Goal: Task Accomplishment & Management: Understand process/instructions

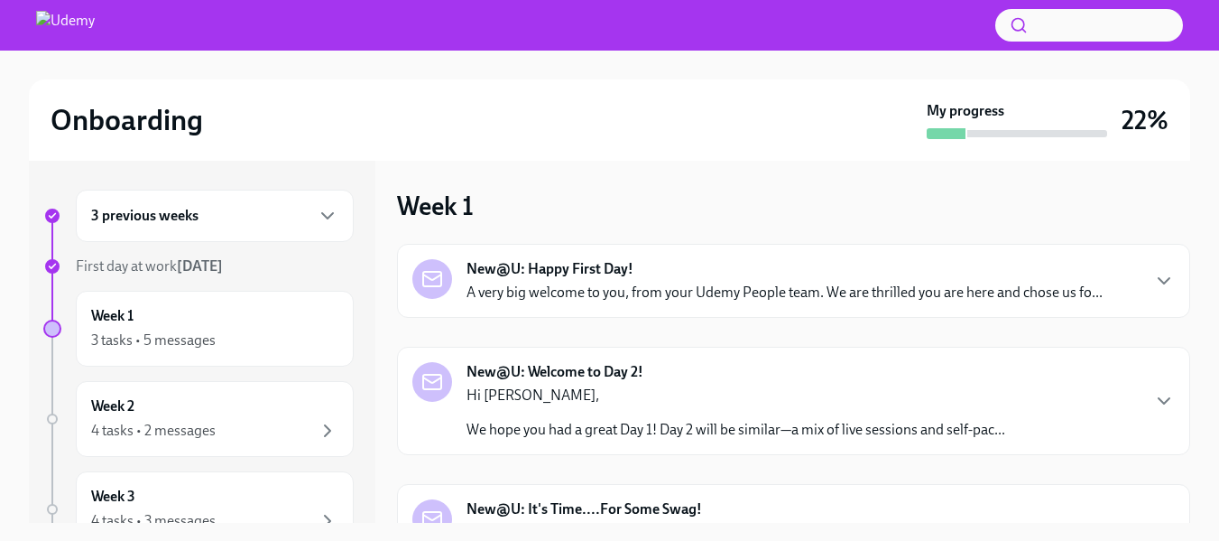
click at [621, 274] on strong "New@U: Happy First Day!" at bounding box center [550, 269] width 167 height 20
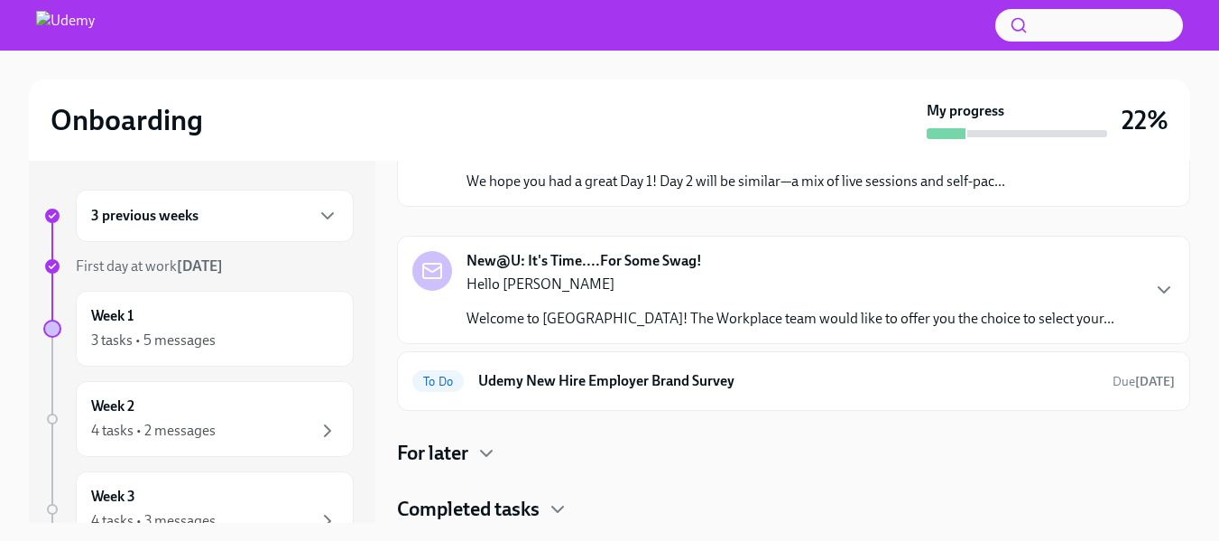
scroll to position [1080, 0]
click at [331, 210] on div "3 previous weeks" at bounding box center [215, 216] width 278 height 52
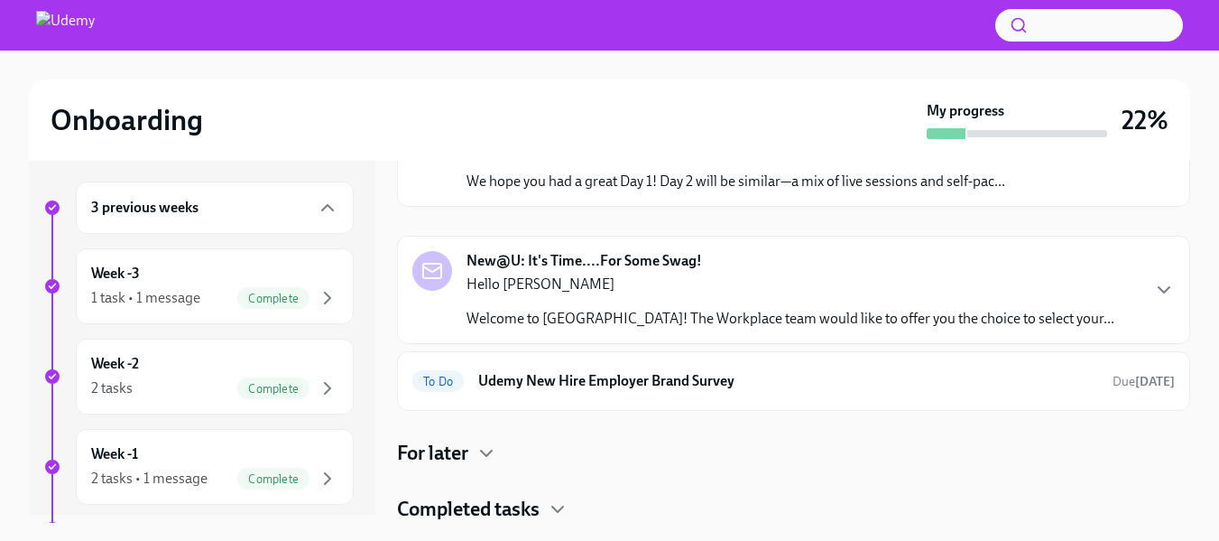
scroll to position [3, 0]
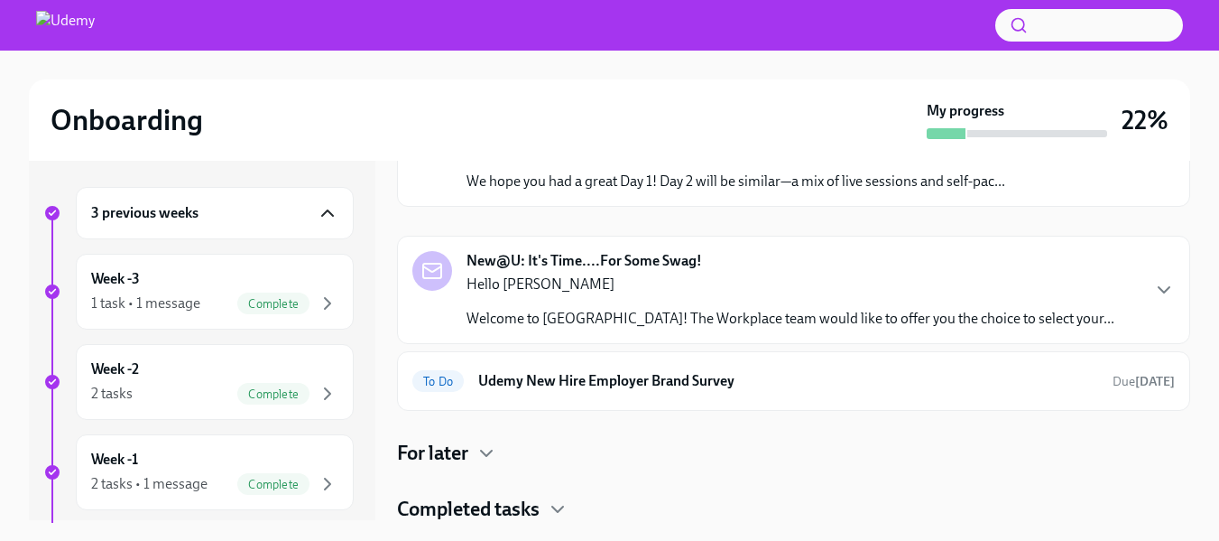
click at [317, 202] on icon "button" at bounding box center [328, 213] width 22 height 22
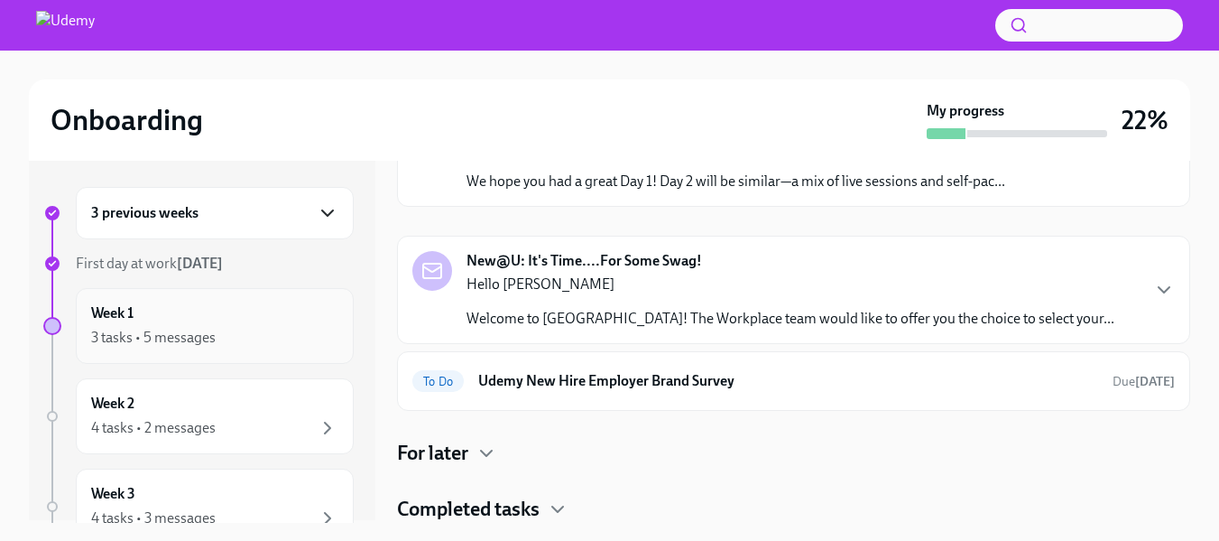
click at [286, 328] on div "3 tasks • 5 messages" at bounding box center [214, 338] width 247 height 22
click at [880, 157] on p "Hi [PERSON_NAME]," at bounding box center [736, 147] width 539 height 20
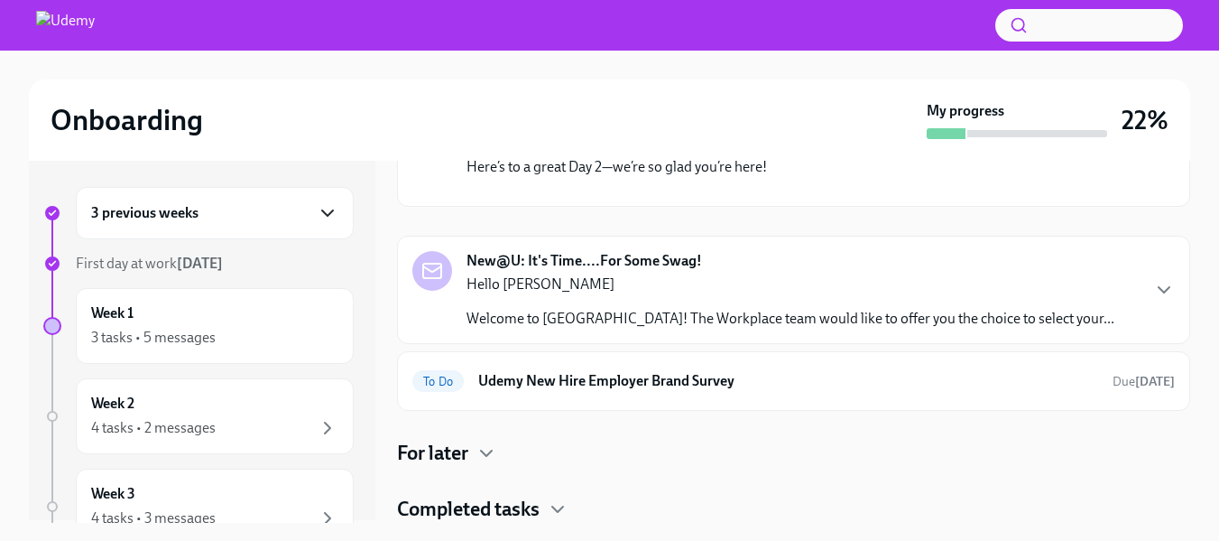
scroll to position [1778, 0]
click at [882, 282] on p "Hello [PERSON_NAME]" at bounding box center [791, 284] width 648 height 20
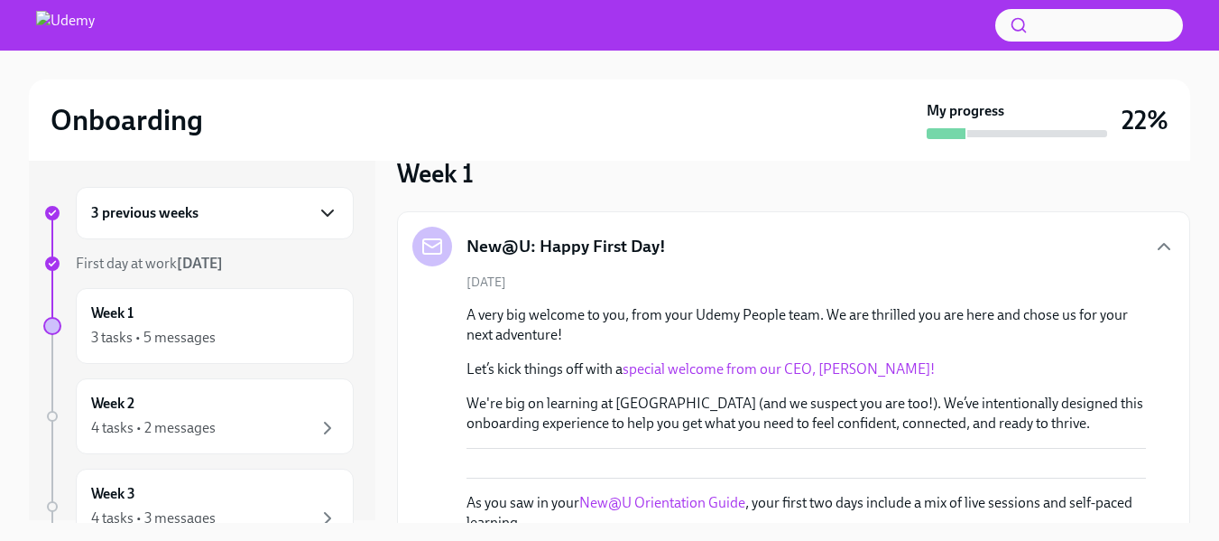
scroll to position [0, 0]
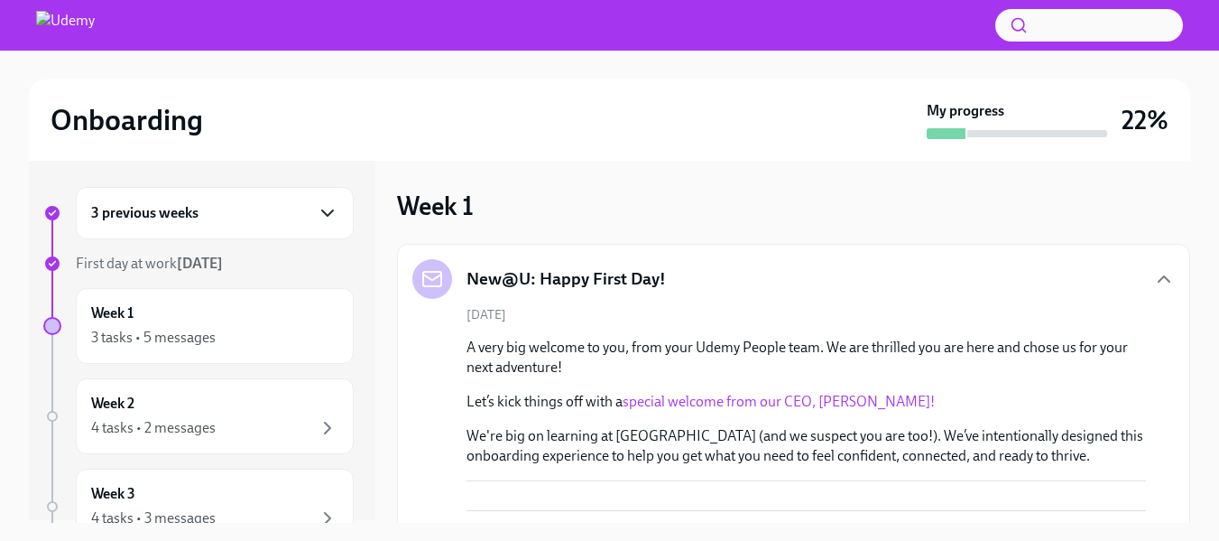
click at [1111, 266] on div "New@U: Happy First Day!" at bounding box center [794, 279] width 763 height 40
click at [1159, 282] on icon "button" at bounding box center [1164, 278] width 11 height 5
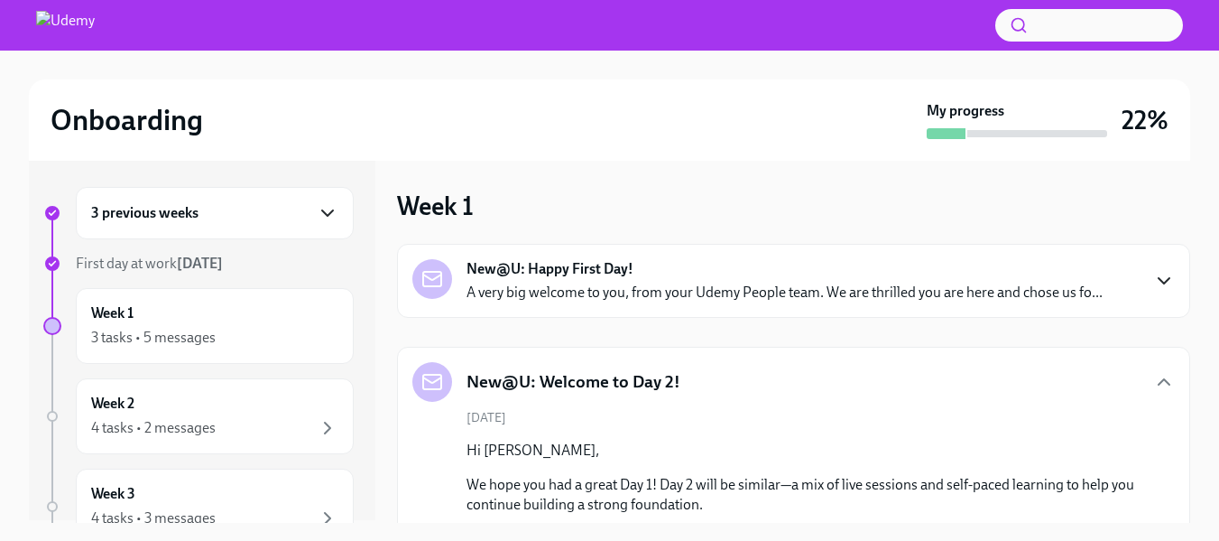
click at [1154, 282] on icon "button" at bounding box center [1165, 281] width 22 height 22
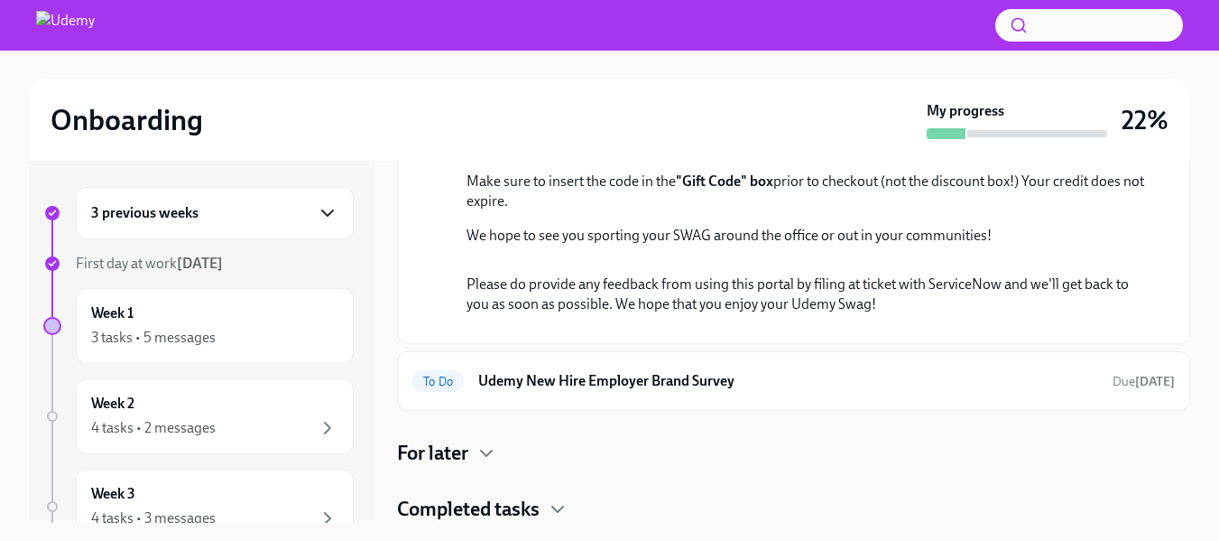
scroll to position [1736, 0]
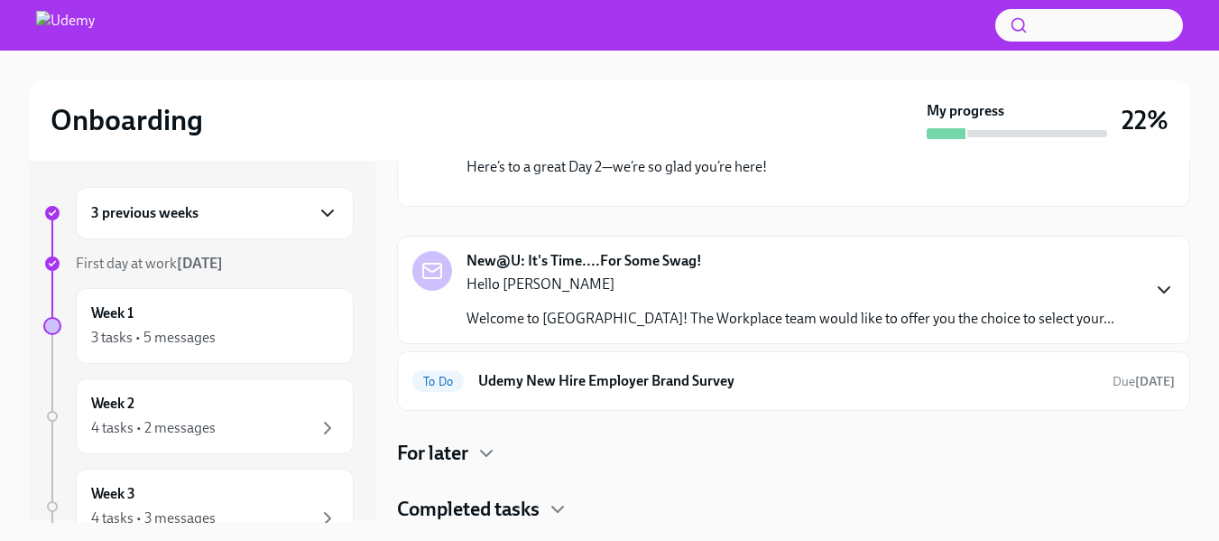
scroll to position [1778, 0]
click at [552, 385] on h6 "Udemy New Hire Employer Brand Survey" at bounding box center [788, 381] width 620 height 20
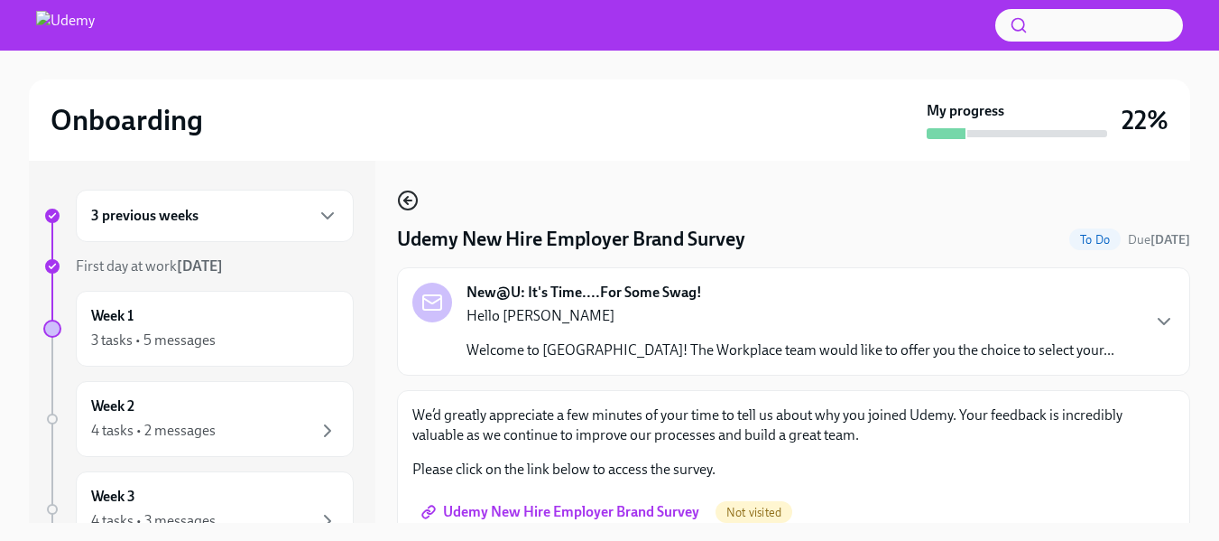
click at [411, 199] on icon "button" at bounding box center [408, 201] width 22 height 22
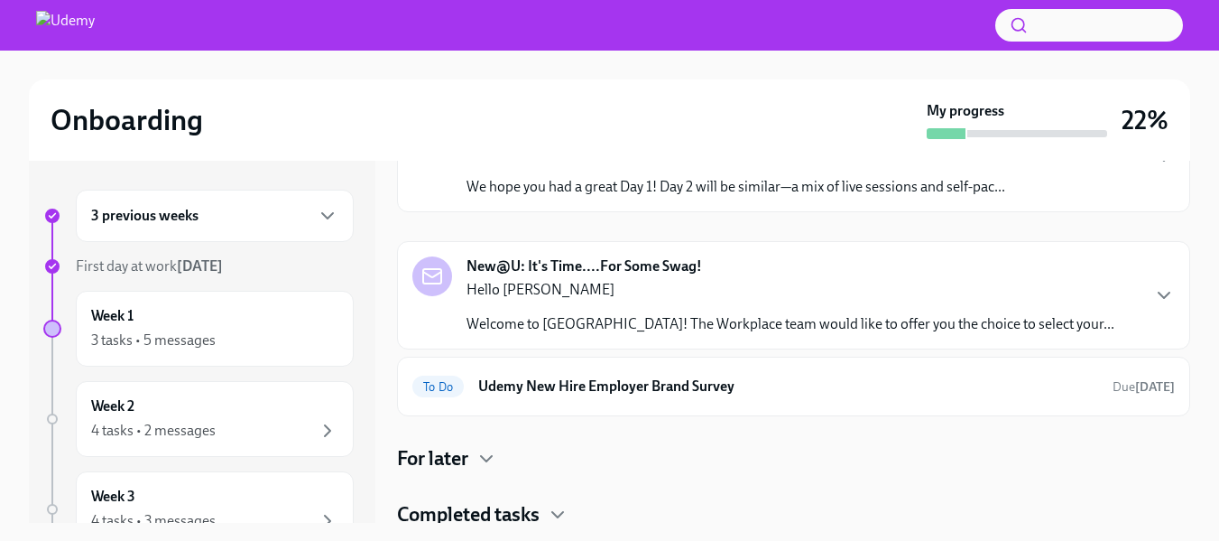
scroll to position [248, 0]
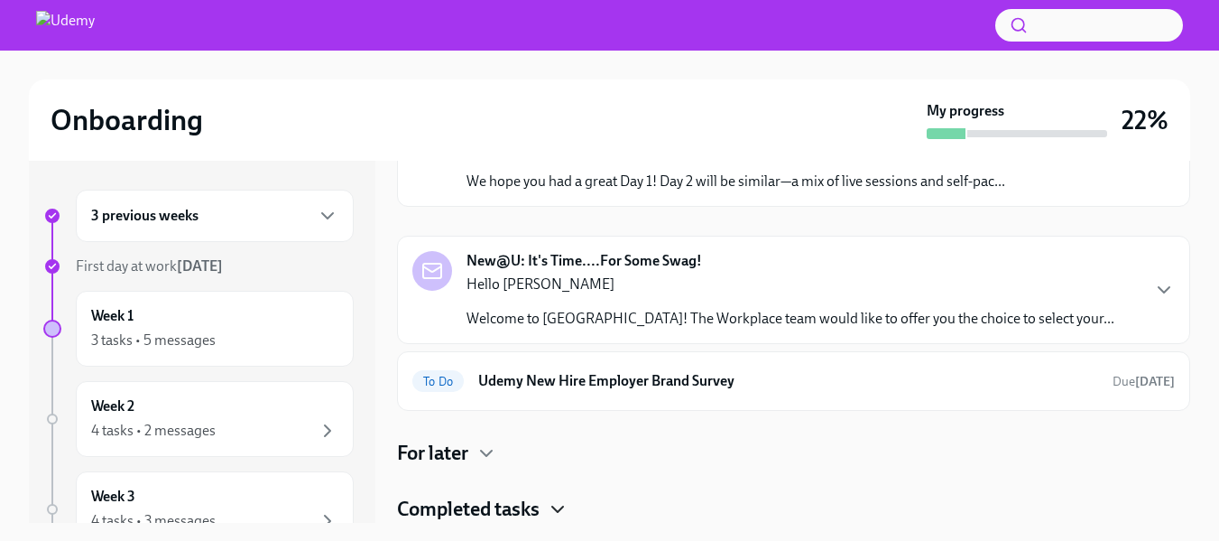
click at [565, 519] on icon "button" at bounding box center [558, 509] width 22 height 22
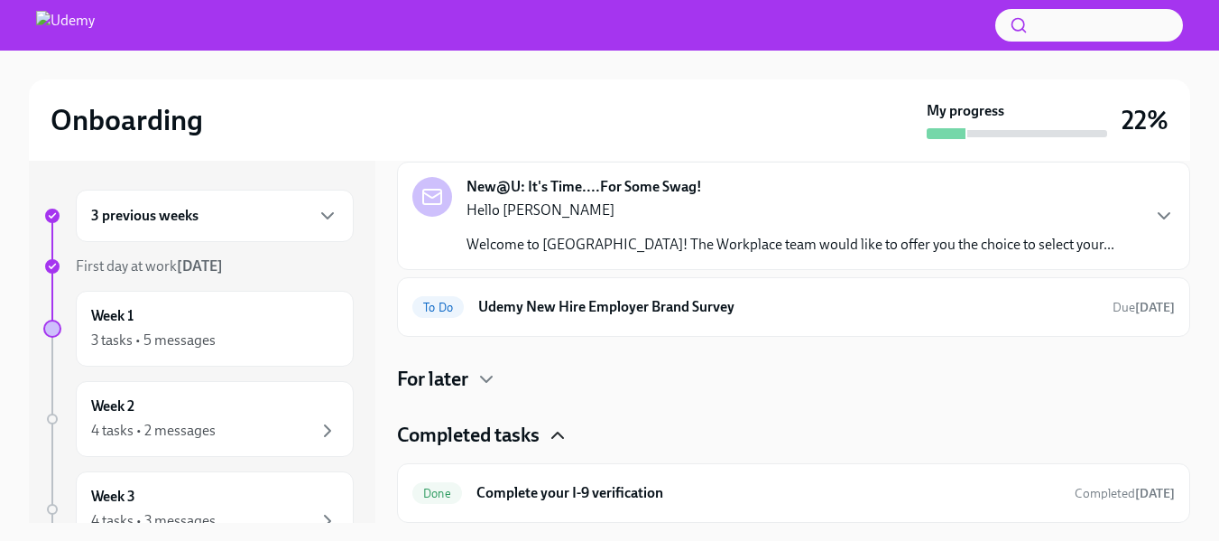
click at [552, 431] on icon "button" at bounding box center [558, 435] width 22 height 22
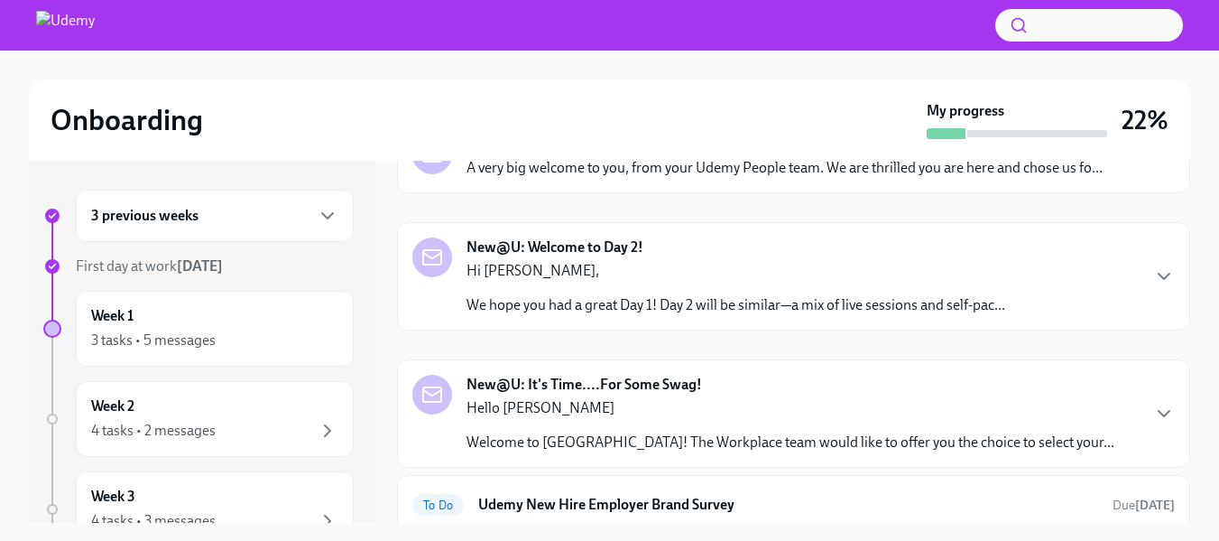
scroll to position [127, 0]
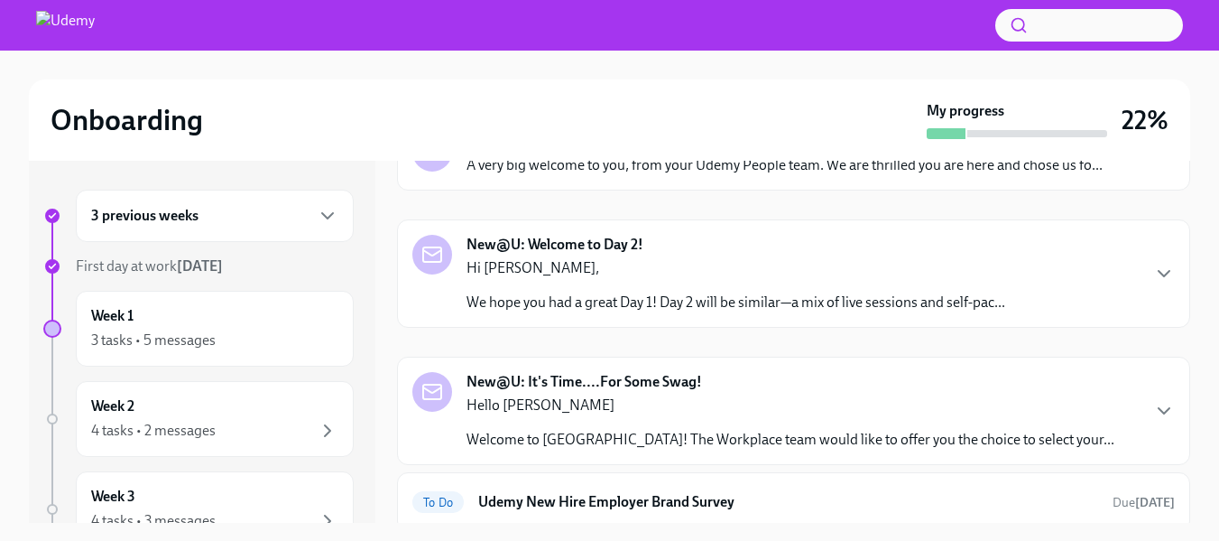
click at [834, 258] on p "Hi [PERSON_NAME]," at bounding box center [736, 268] width 539 height 20
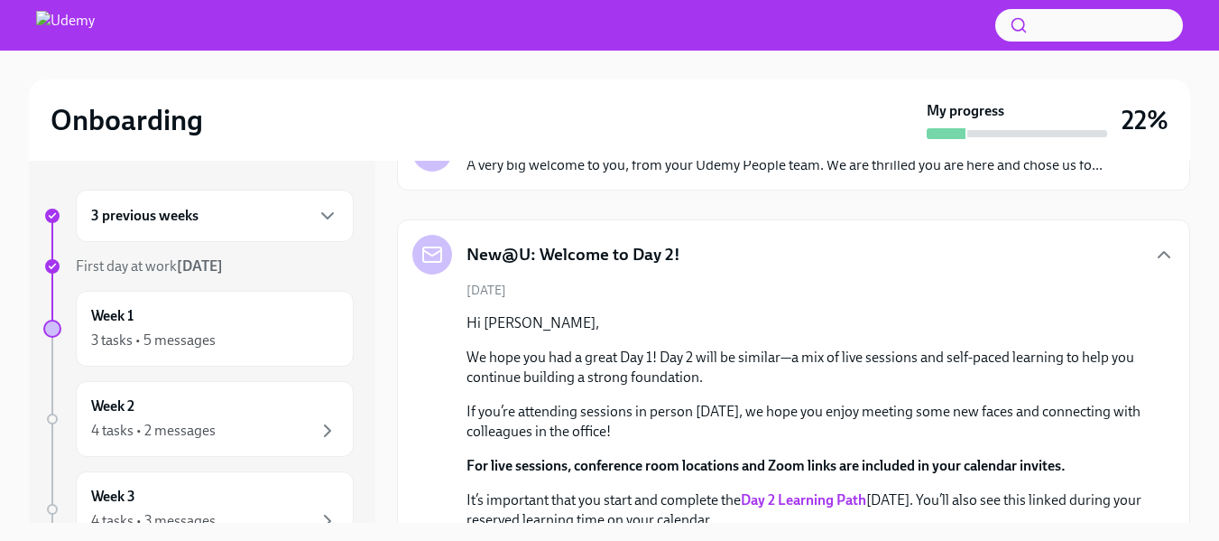
scroll to position [0, 0]
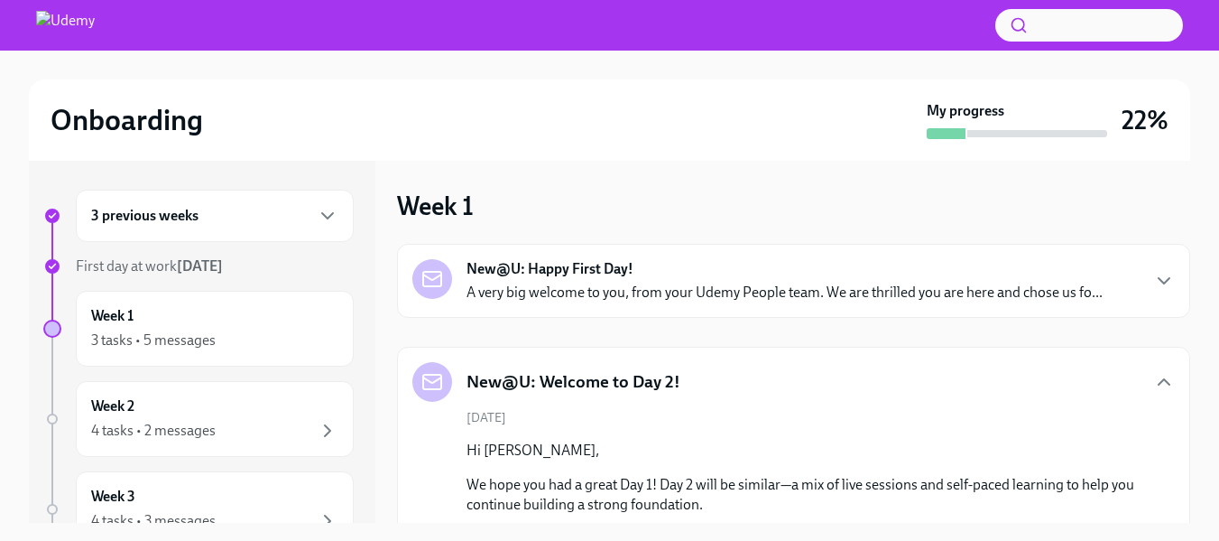
click at [855, 270] on div "New@U: Happy First Day! A very big welcome to you, from your Udemy People team.…" at bounding box center [785, 280] width 636 height 43
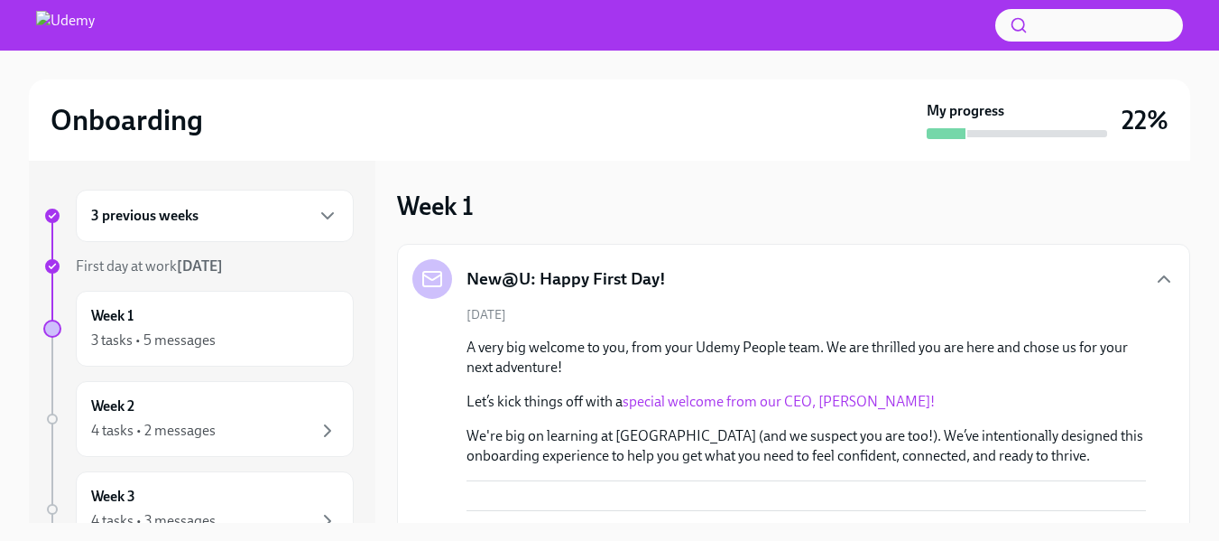
click at [192, 209] on h6 "3 previous weeks" at bounding box center [144, 216] width 107 height 20
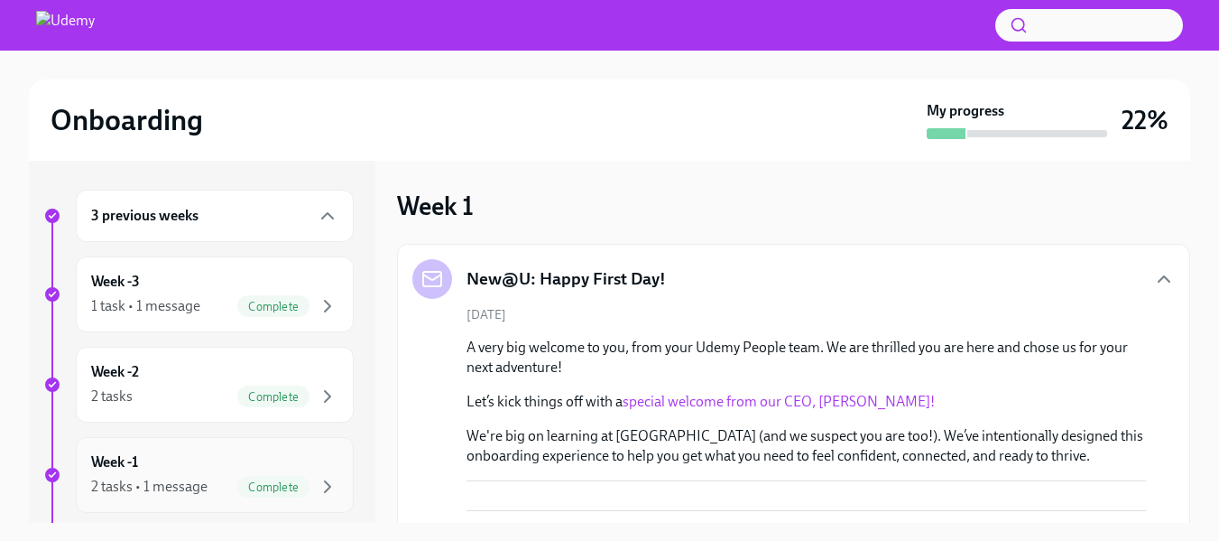
click at [247, 470] on div "Week -1 2 tasks • 1 message Complete" at bounding box center [214, 474] width 247 height 45
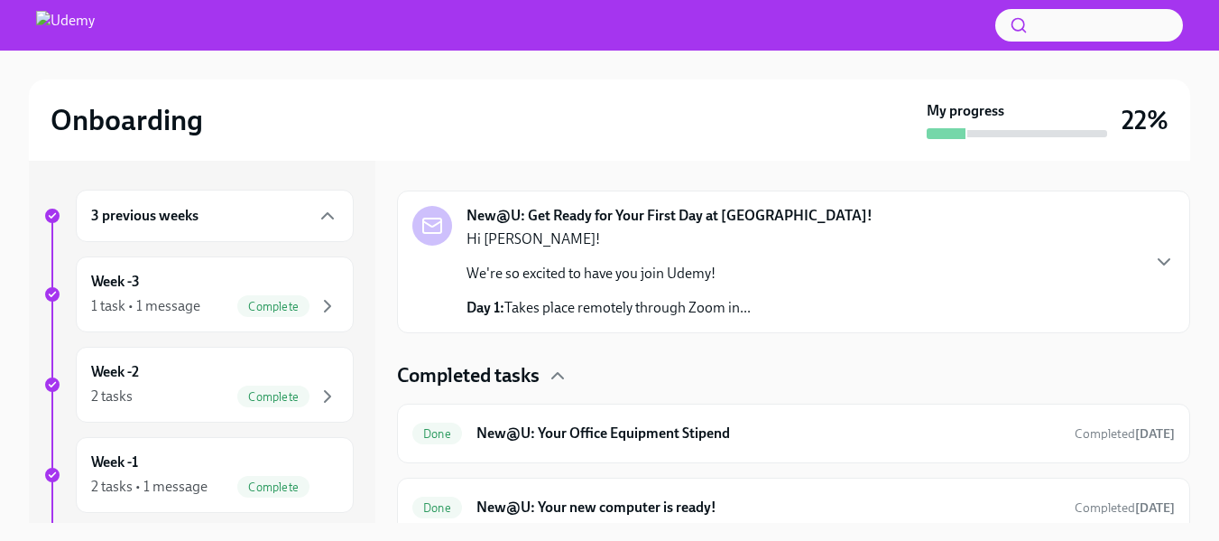
scroll to position [283, 0]
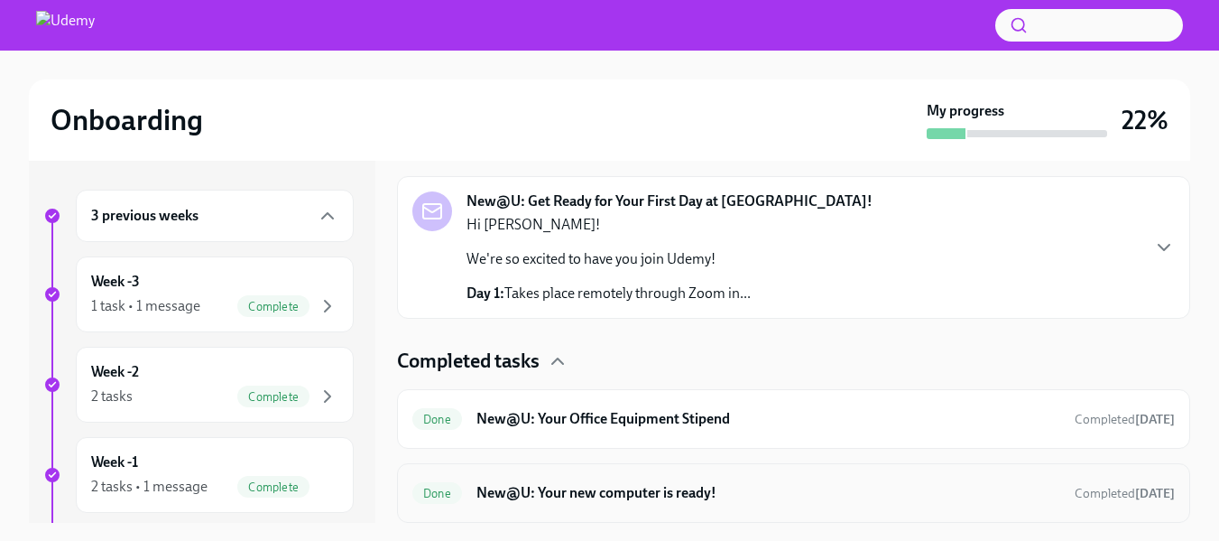
click at [712, 494] on h6 "New@U: Your new computer is ready!" at bounding box center [769, 493] width 584 height 20
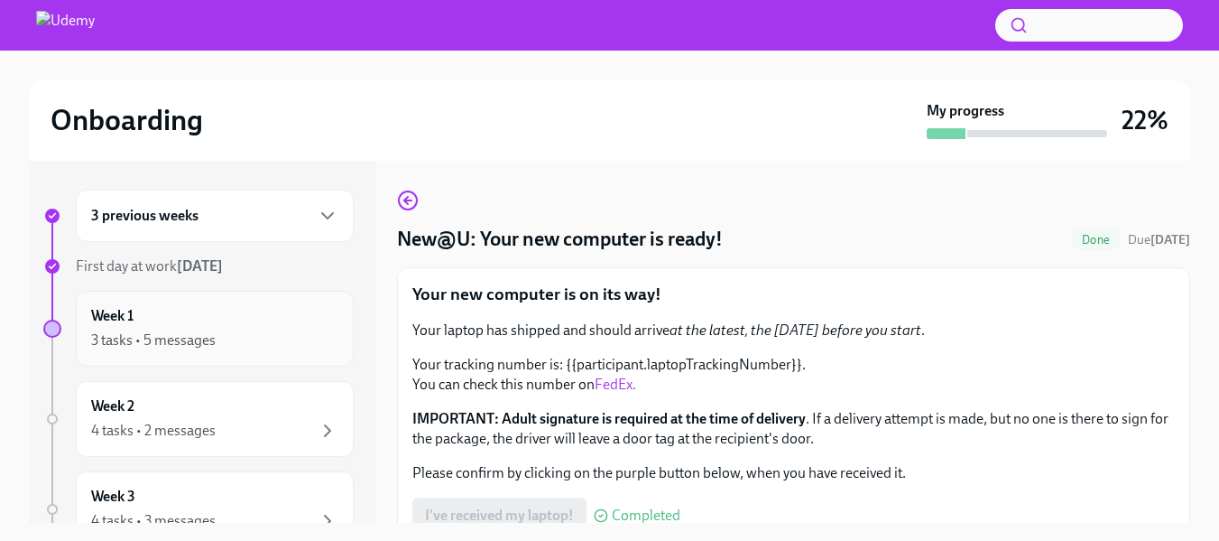
click at [229, 351] on div "Week 1 3 tasks • 5 messages" at bounding box center [215, 329] width 278 height 76
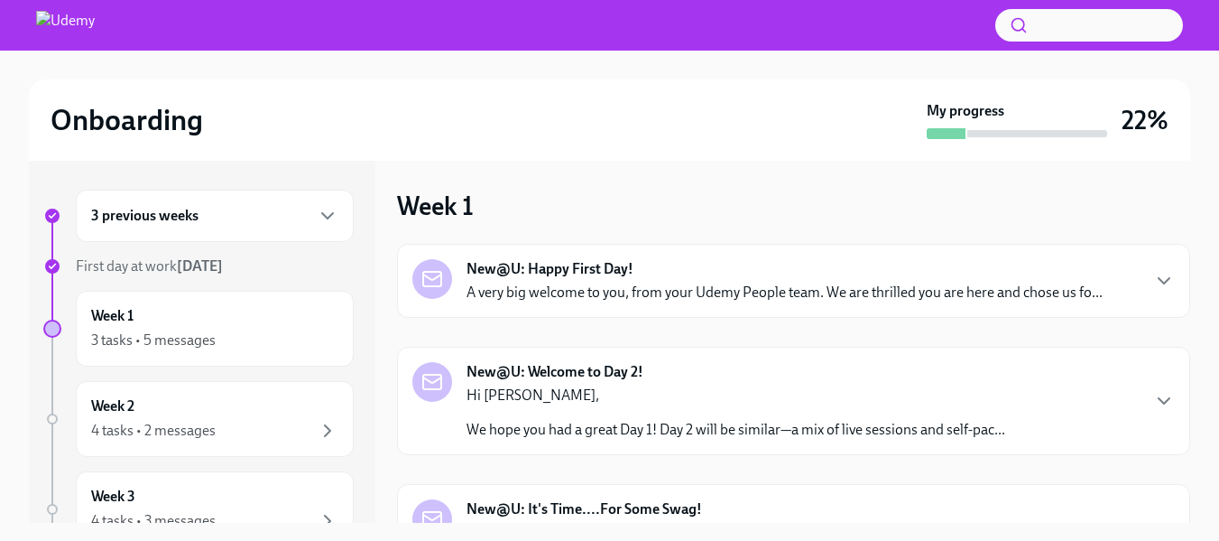
click at [800, 290] on p "A very big welcome to you, from your Udemy People team. We are thrilled you are…" at bounding box center [785, 293] width 636 height 20
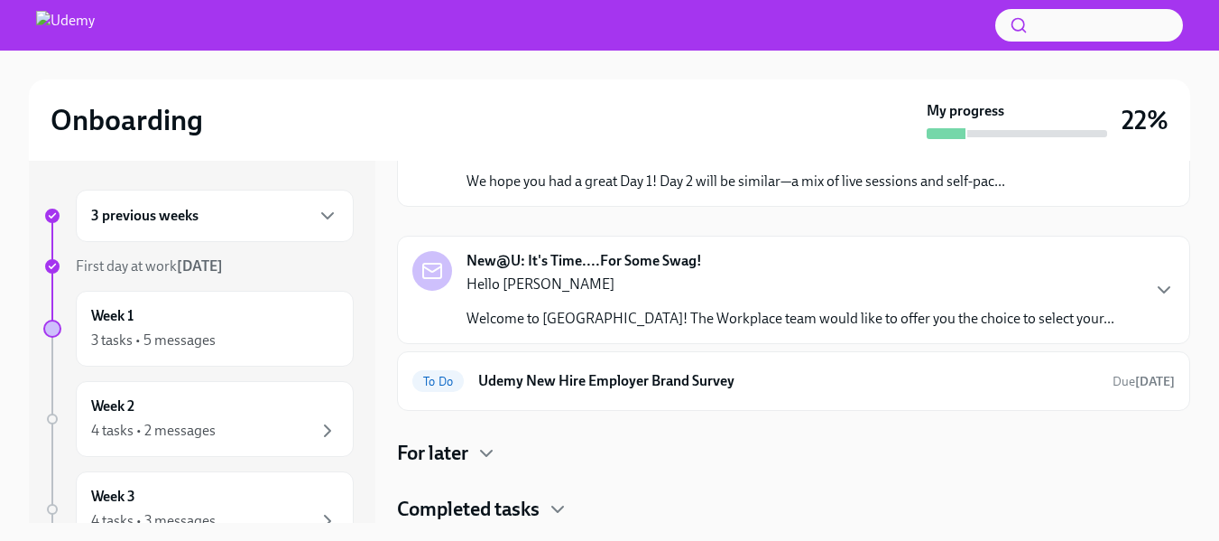
scroll to position [899, 0]
drag, startPoint x: 672, startPoint y: 343, endPoint x: 527, endPoint y: 350, distance: 145.5
click at [527, 20] on li "IT - [EMAIL_ADDRESS][DOMAIN_NAME] or #help-global-it" at bounding box center [769, 10] width 532 height 20
copy li "[EMAIL_ADDRESS][DOMAIN_NAME]"
click at [791, 20] on li "IT - [EMAIL_ADDRESS][DOMAIN_NAME] or #help-global-it" at bounding box center [769, 10] width 532 height 20
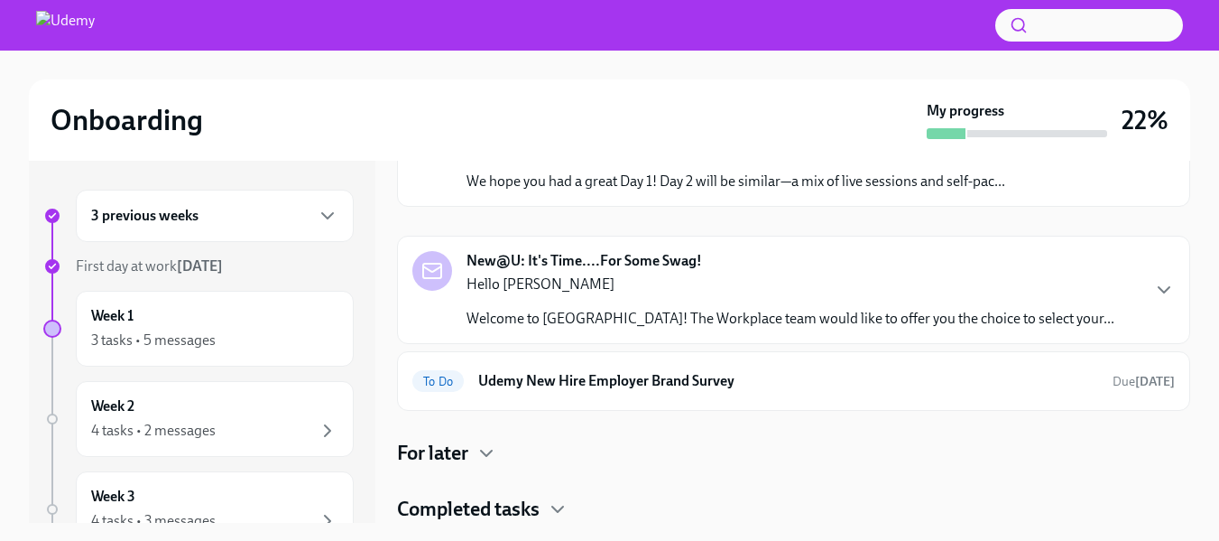
drag, startPoint x: 789, startPoint y: 340, endPoint x: 691, endPoint y: 346, distance: 97.6
click at [691, 20] on li "IT - [EMAIL_ADDRESS][DOMAIN_NAME] or #help-global-it" at bounding box center [769, 10] width 532 height 20
